Goal: Task Accomplishment & Management: Manage account settings

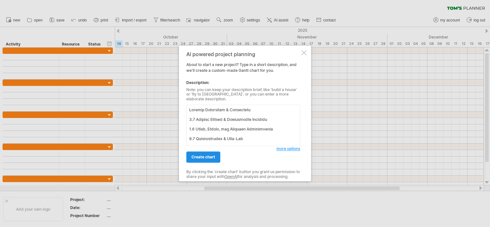
scroll to position [210, 0]
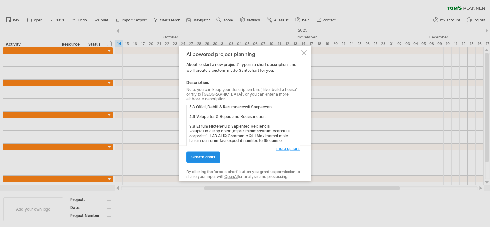
type textarea "Project Initiation & Definition 1.1 Project Charter & Stakeholder Register 1.2 …"
click at [202, 155] on span "create chart" at bounding box center [203, 157] width 24 height 5
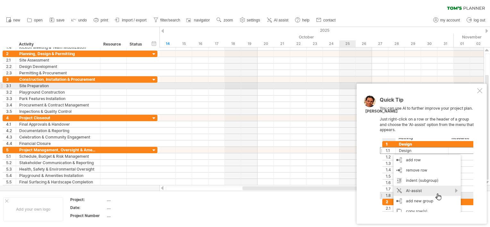
click at [481, 89] on div at bounding box center [479, 90] width 5 height 5
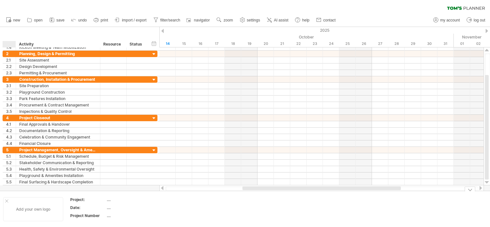
click at [9, 199] on div "Add your own logo" at bounding box center [33, 209] width 60 height 24
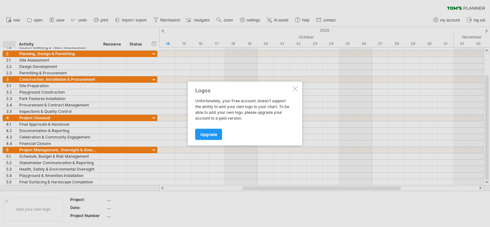
click at [294, 89] on div at bounding box center [295, 88] width 5 height 5
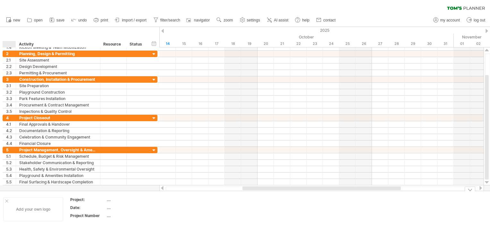
click at [6, 201] on div at bounding box center [6, 200] width 3 height 3
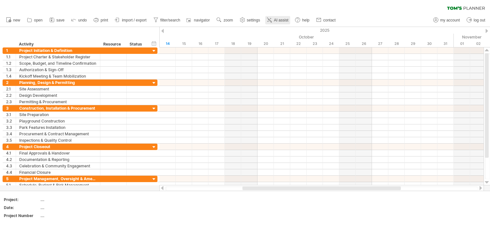
click at [284, 19] on span "AI assist" at bounding box center [281, 20] width 14 height 4
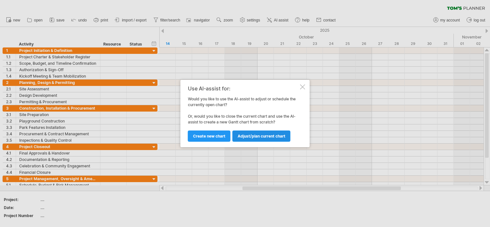
click at [259, 137] on span "Adjust/plan current chart" at bounding box center [261, 136] width 48 height 5
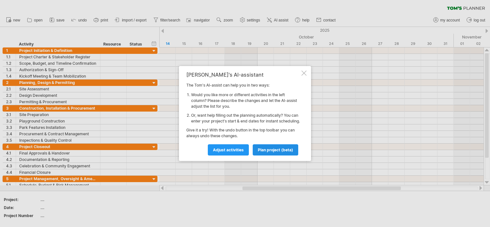
click at [272, 152] on span "plan project (beta)" at bounding box center [275, 149] width 35 height 5
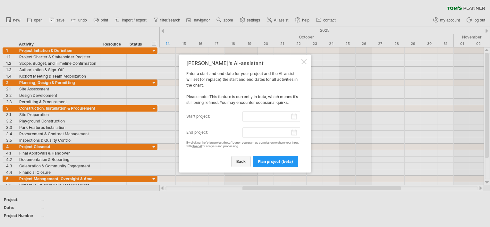
click at [243, 160] on span "back" at bounding box center [240, 161] width 9 height 5
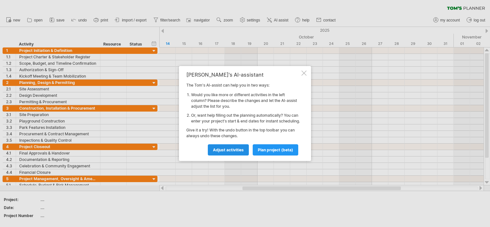
click at [236, 152] on span "Adjust activities" at bounding box center [228, 149] width 31 height 5
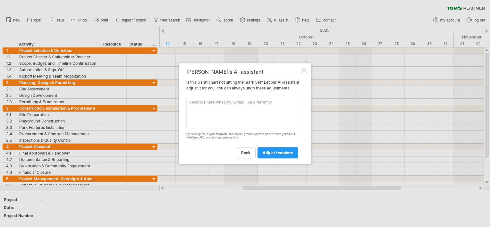
click at [206, 105] on textarea at bounding box center [243, 113] width 114 height 32
click at [199, 105] on textarea at bounding box center [243, 113] width 114 height 32
click at [201, 104] on textarea at bounding box center [243, 113] width 114 height 32
click at [214, 104] on textarea "create a" at bounding box center [243, 113] width 114 height 32
paste textarea "Generate a visual chart (like a hierarchical diagram or flowchart). AND THEN Cr…"
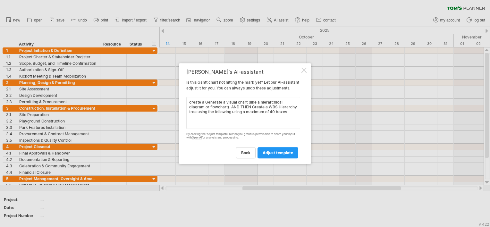
drag, startPoint x: 205, startPoint y: 105, endPoint x: 173, endPoint y: 105, distance: 31.7
click at [173, 105] on div "Trying to reach [DOMAIN_NAME] Connected again... 0% clear filter new 1" at bounding box center [245, 113] width 490 height 227
type textarea "Generate a visual chart (like a hierarchical diagram or flowchart). AND THEN Cr…"
click at [271, 153] on span "adjust template" at bounding box center [277, 152] width 30 height 5
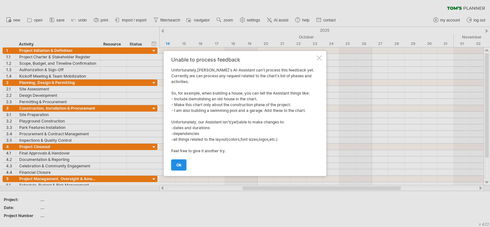
click at [184, 162] on link "ok" at bounding box center [178, 164] width 15 height 11
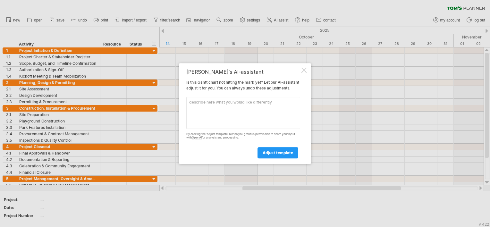
click at [304, 68] on div at bounding box center [303, 70] width 5 height 5
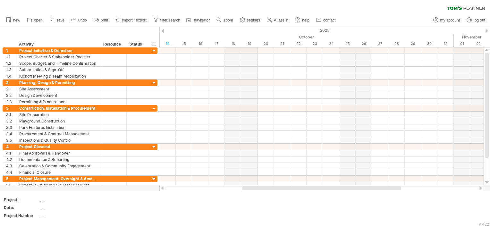
click at [462, 9] on icon at bounding box center [466, 8] width 38 height 4
click at [448, 20] on span "my account" at bounding box center [450, 20] width 20 height 4
type input "**********"
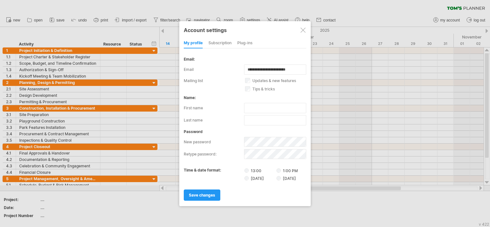
click at [217, 43] on div "subscription" at bounding box center [219, 43] width 23 height 10
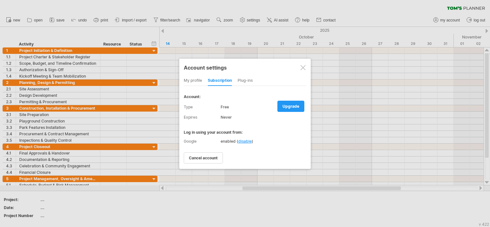
click at [190, 78] on div "my profile" at bounding box center [193, 81] width 18 height 10
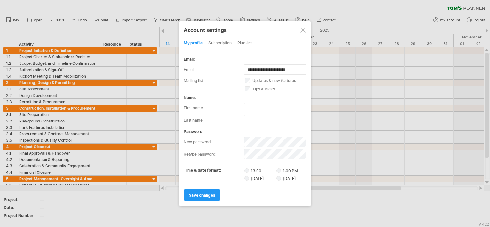
click at [218, 41] on div "subscription" at bounding box center [219, 43] width 23 height 10
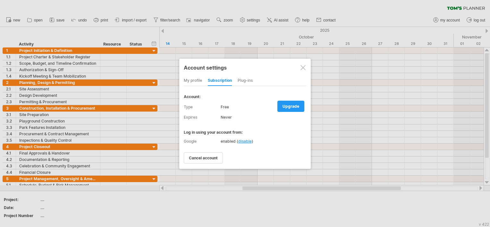
click at [246, 81] on div "Plug-ins" at bounding box center [244, 81] width 15 height 10
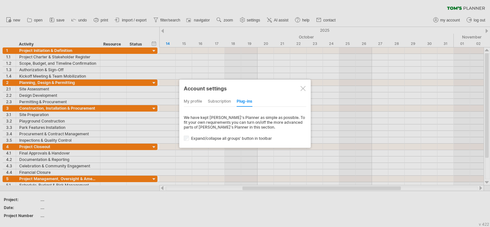
click at [214, 101] on div "subscription" at bounding box center [219, 101] width 23 height 10
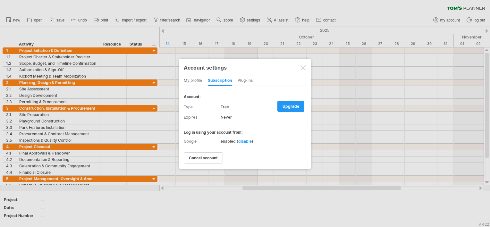
click at [195, 159] on span "cancel account" at bounding box center [203, 157] width 29 height 5
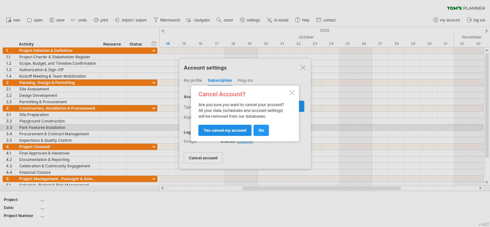
click at [220, 129] on span "yes cancel my account" at bounding box center [225, 130] width 43 height 5
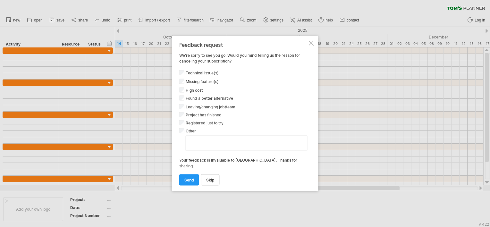
click at [311, 45] on div at bounding box center [311, 43] width 5 height 5
